Goal: Use online tool/utility: Utilize a website feature to perform a specific function

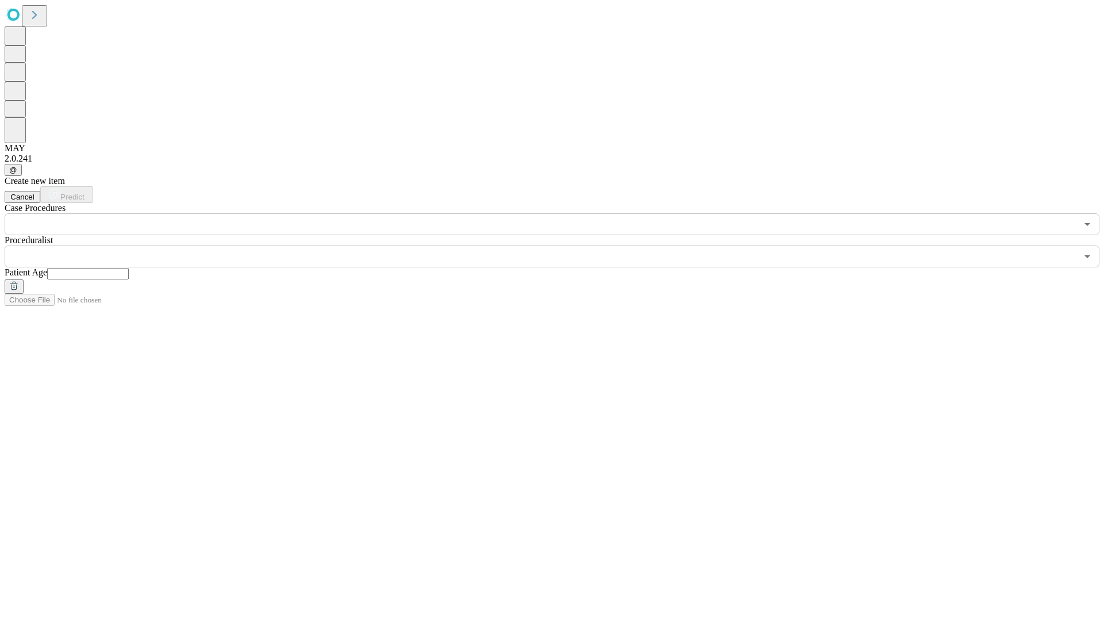
click at [129, 268] on input "text" at bounding box center [88, 273] width 82 height 11
type input "**"
click at [560, 246] on input "text" at bounding box center [541, 257] width 1072 height 22
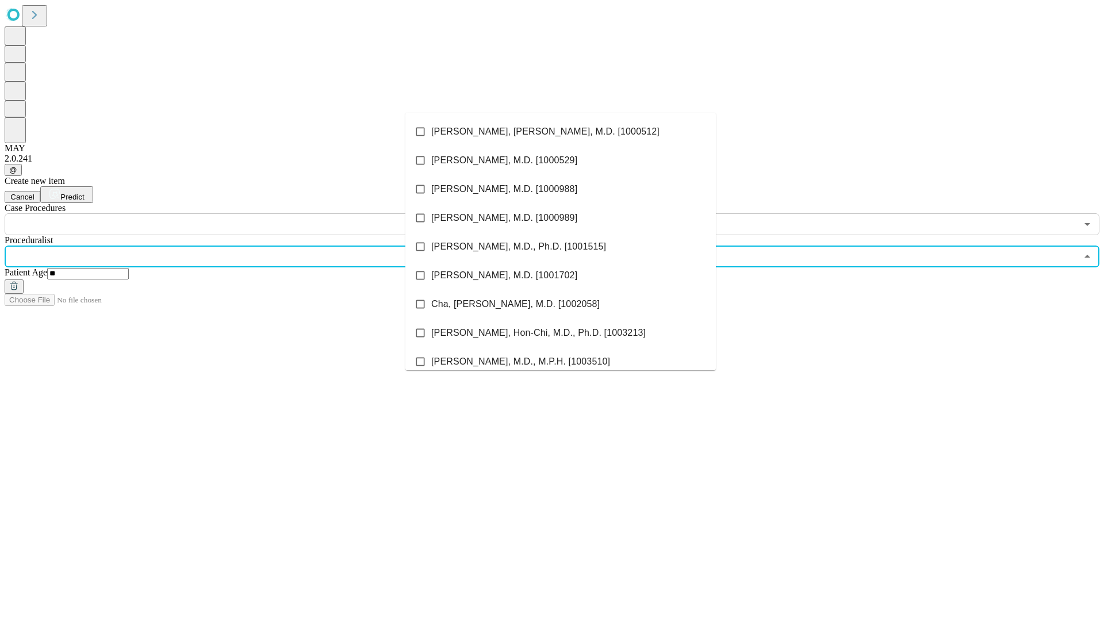
click at [561, 132] on li "[PERSON_NAME], [PERSON_NAME], M.D. [1000512]" at bounding box center [560, 131] width 310 height 29
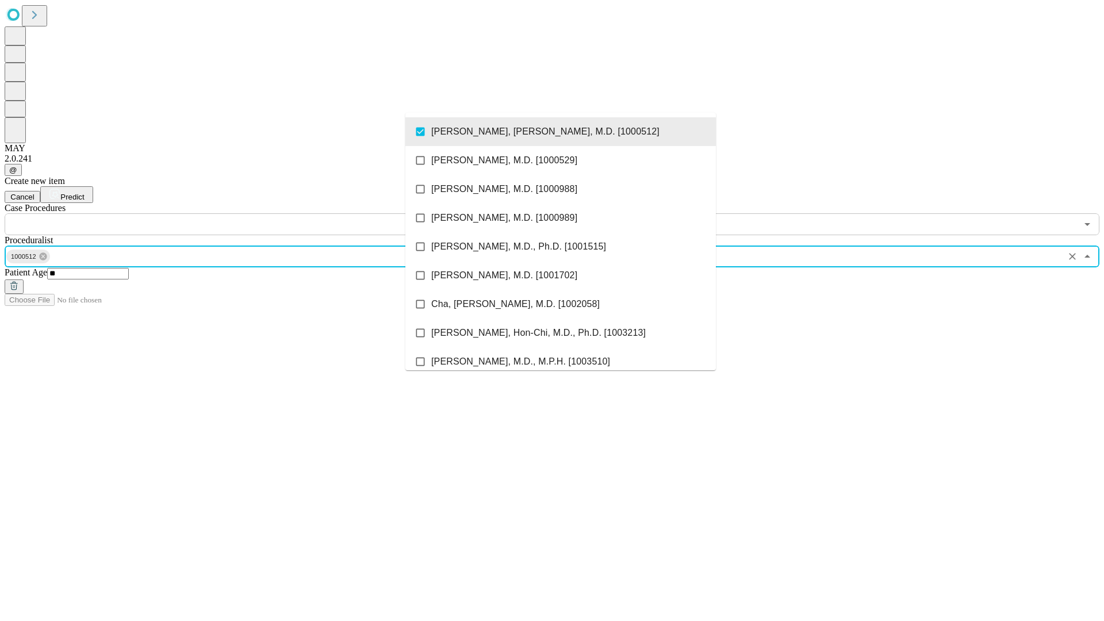
click at [241, 213] on input "text" at bounding box center [541, 224] width 1072 height 22
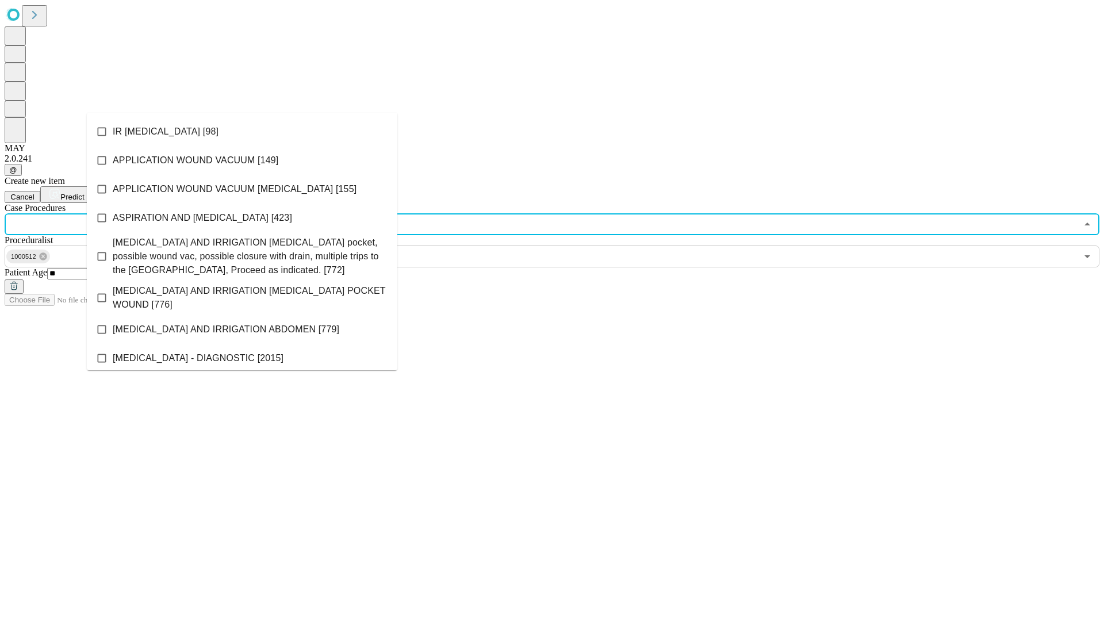
click at [242, 132] on li "IR [MEDICAL_DATA] [98]" at bounding box center [242, 131] width 310 height 29
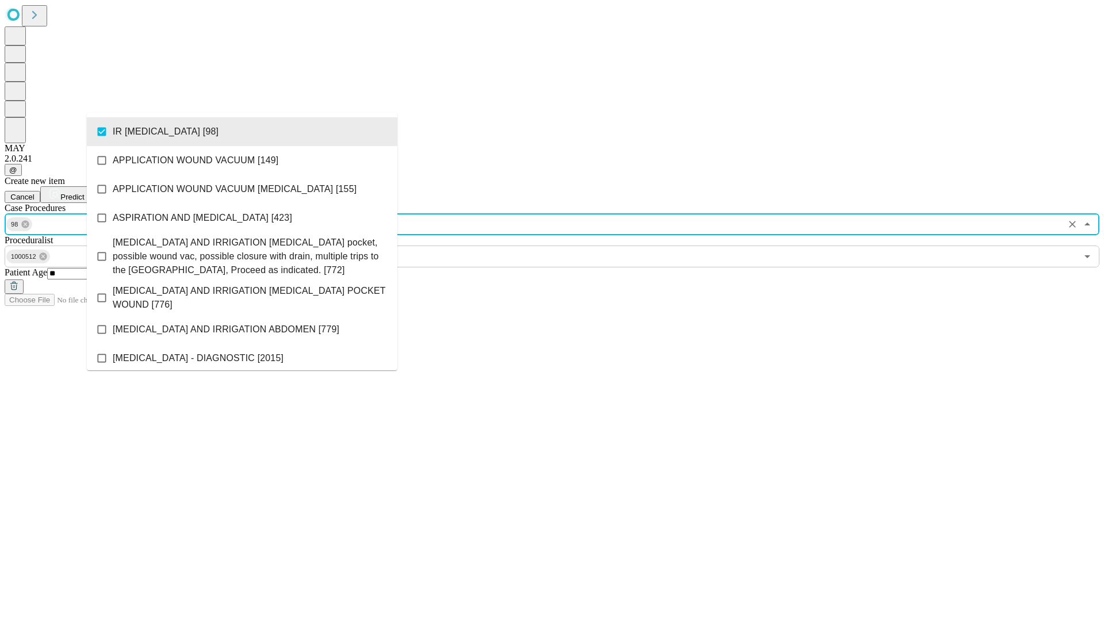
click at [84, 193] on span "Predict" at bounding box center [72, 197] width 24 height 9
